Goal: Transaction & Acquisition: Purchase product/service

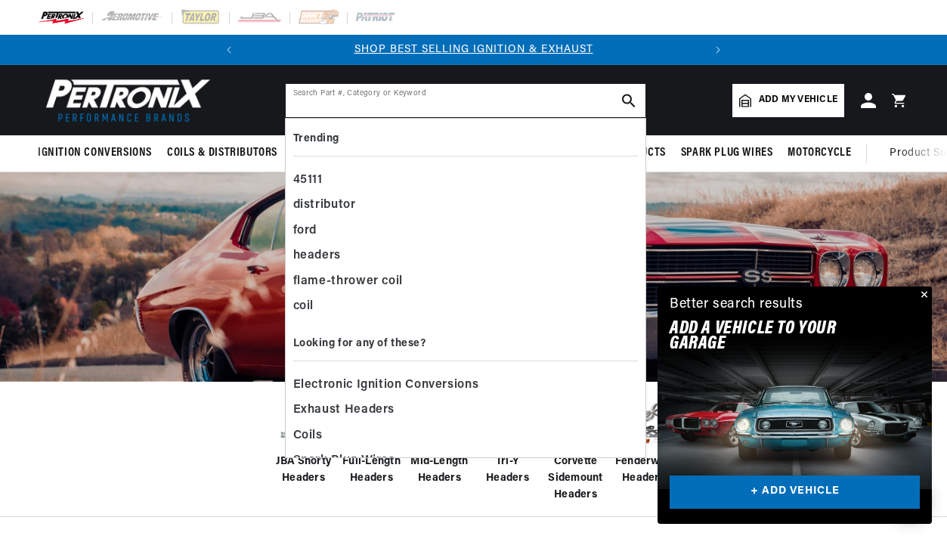
click at [331, 98] on input "text" at bounding box center [466, 100] width 360 height 33
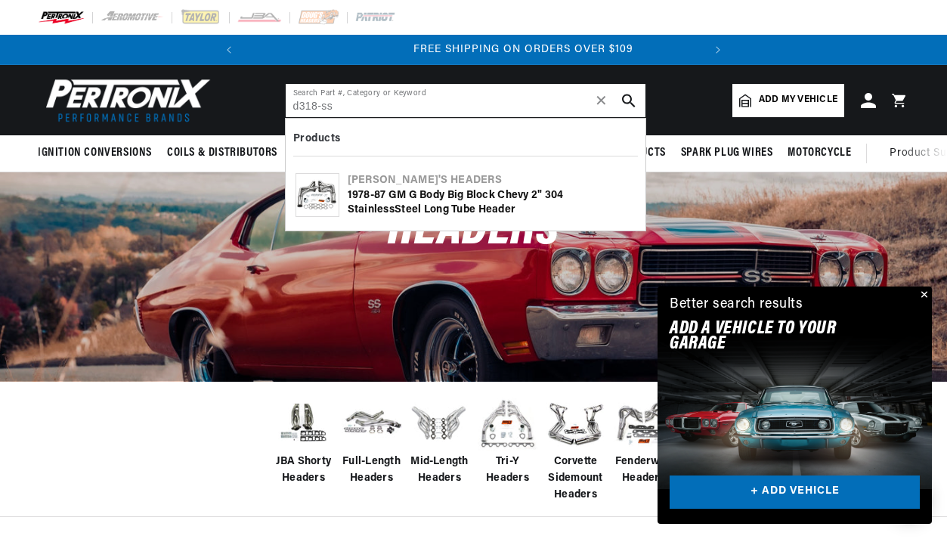
scroll to position [0, 458]
type input "d318-ss"
click at [405, 188] on div "1978-87 GM G Body Big Block Chevy 2" 304 Stainle ss Steel Long Tube Header" at bounding box center [492, 202] width 288 height 29
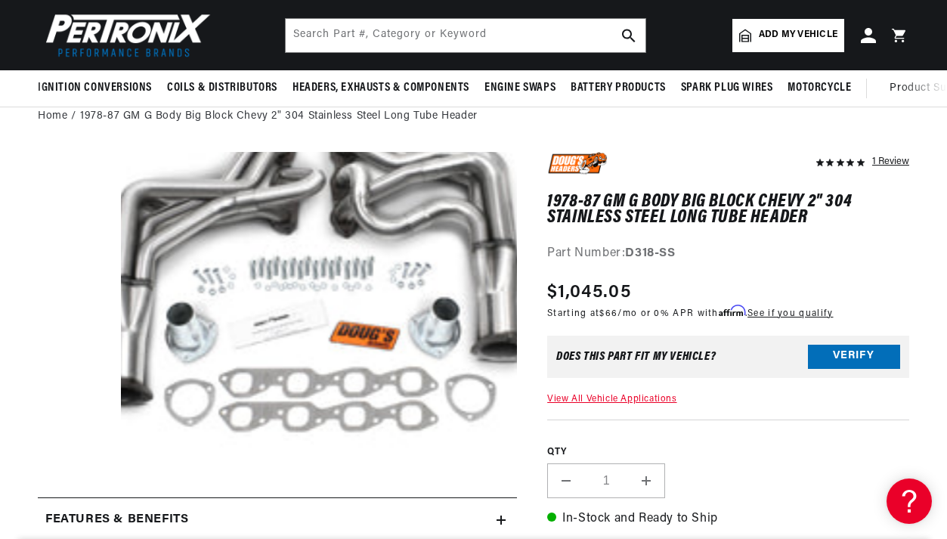
click at [82, 459] on button "Open media 1 in modal" at bounding box center [82, 459] width 0 height 0
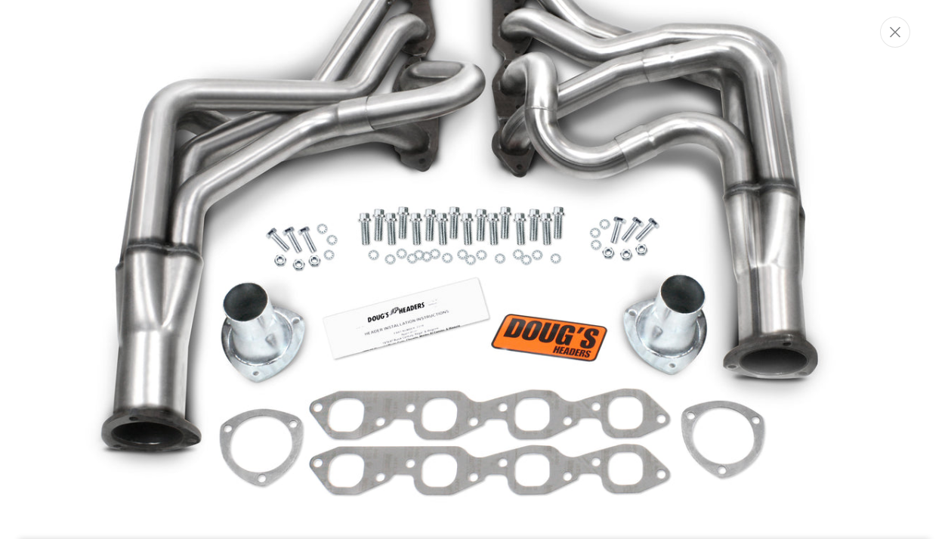
scroll to position [94, 0]
